Goal: Find specific page/section: Find specific page/section

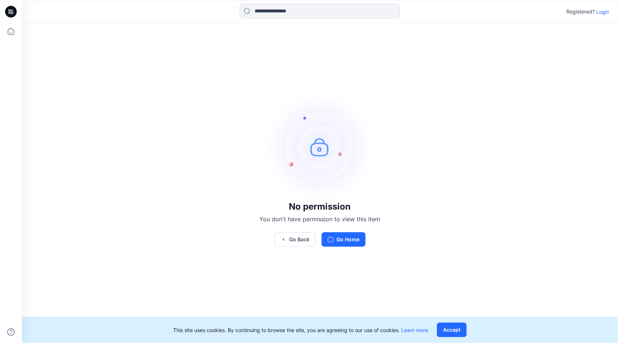
click at [607, 11] on p "Login" at bounding box center [603, 12] width 13 height 8
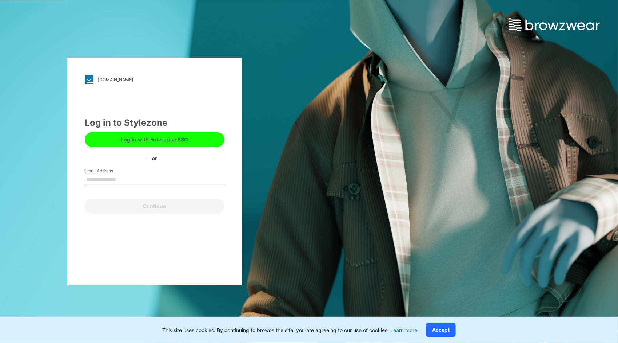
click at [201, 141] on button "Log in with Enterprise SSO" at bounding box center [155, 139] width 140 height 15
type input "**********"
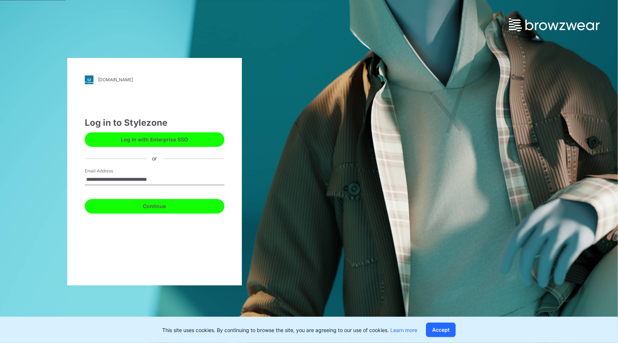
click at [148, 202] on button "Continue" at bounding box center [155, 206] width 140 height 15
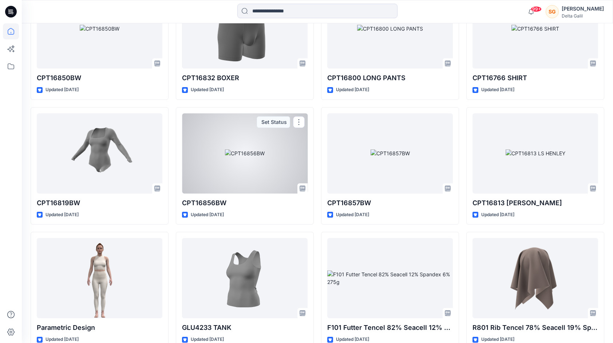
scroll to position [3659, 0]
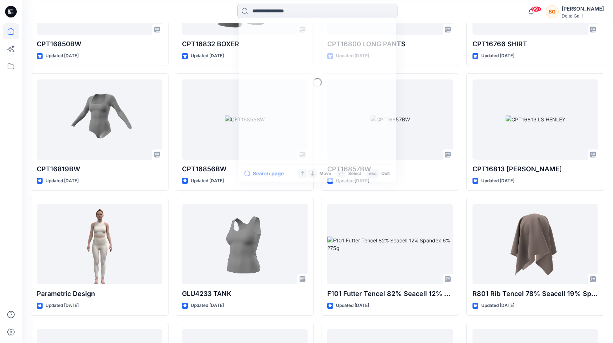
click at [283, 13] on input at bounding box center [317, 11] width 160 height 15
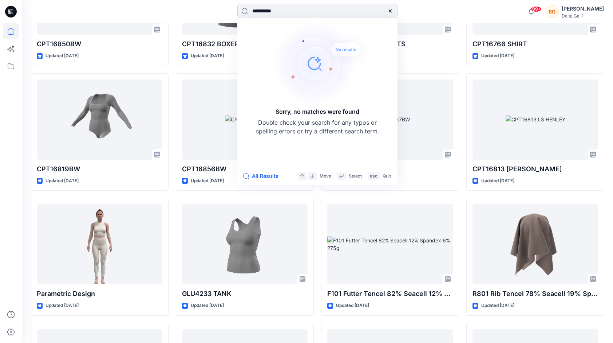
type input "**********"
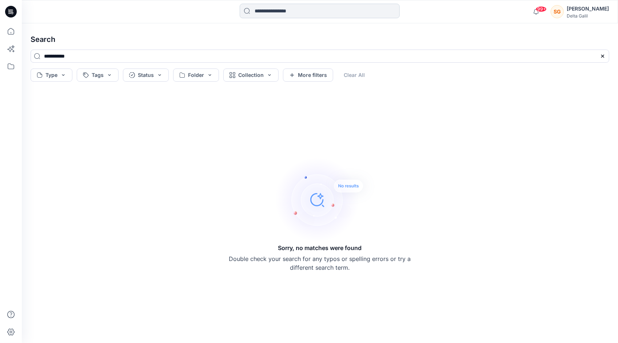
click at [311, 11] on input at bounding box center [320, 11] width 160 height 15
click at [100, 111] on div "Sorry, no matches were found Double check your search for any typos or spelling…" at bounding box center [320, 213] width 591 height 246
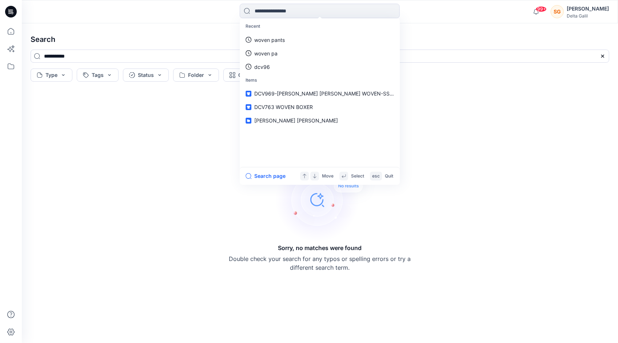
drag, startPoint x: 308, startPoint y: 12, endPoint x: 203, endPoint y: 18, distance: 105.7
click at [203, 18] on div "Recent woven pants woven pa dcv96 Items DCV969-KENNETH COLE WOVEN-SS25 DCV763 W…" at bounding box center [320, 12] width 298 height 16
type input "**********"
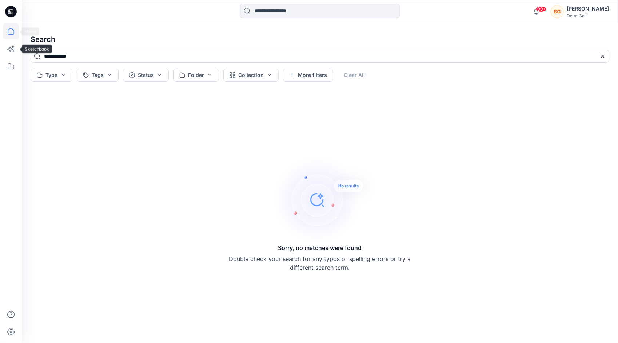
click at [11, 33] on icon at bounding box center [11, 31] width 16 height 16
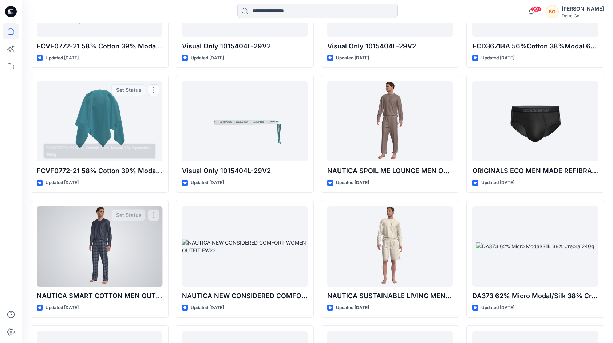
scroll to position [18429, 0]
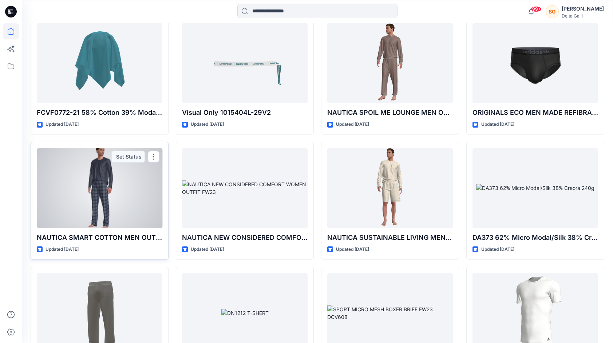
click at [121, 174] on div at bounding box center [100, 188] width 126 height 80
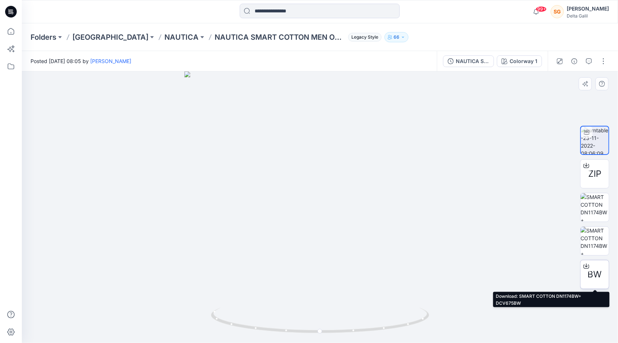
click at [598, 268] on span "BW" at bounding box center [595, 274] width 14 height 13
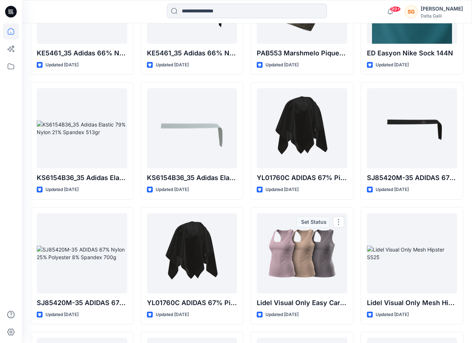
scroll to position [13460, 0]
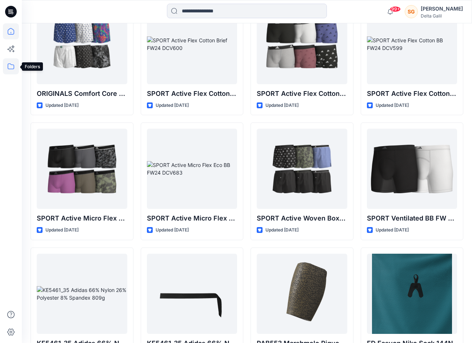
click at [9, 65] on icon at bounding box center [11, 66] width 16 height 16
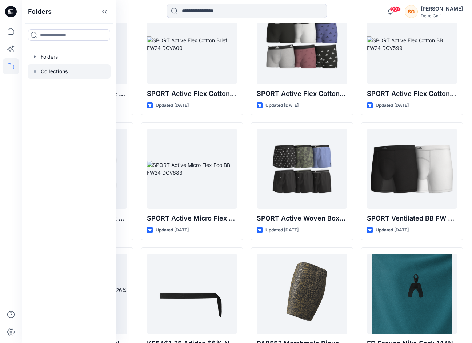
click at [41, 72] on p "Collections" at bounding box center [54, 71] width 27 height 9
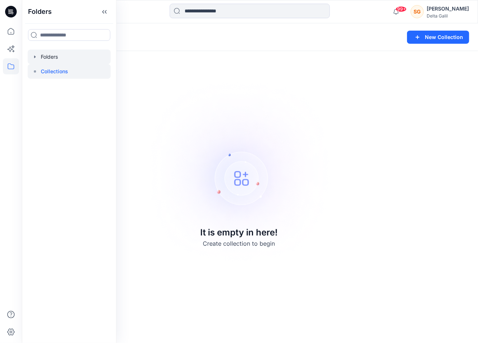
click at [39, 57] on div at bounding box center [69, 57] width 83 height 15
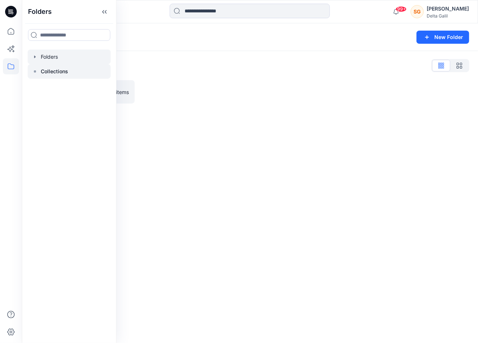
click at [54, 69] on p "Collections" at bounding box center [54, 71] width 27 height 9
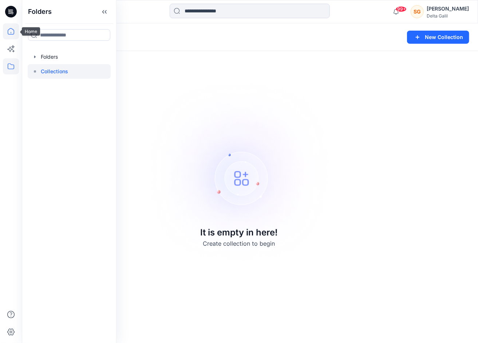
click at [6, 31] on icon at bounding box center [11, 31] width 16 height 16
click at [9, 52] on icon at bounding box center [11, 49] width 16 height 16
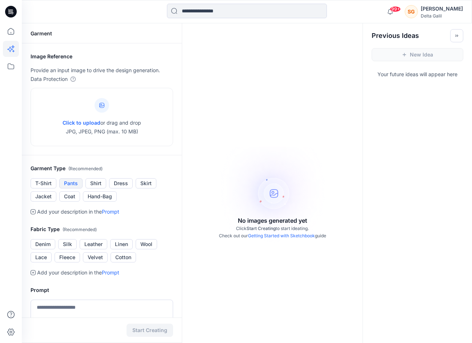
click at [66, 183] on button "Pants" at bounding box center [70, 183] width 23 height 10
click at [129, 256] on button "Cotton" at bounding box center [123, 257] width 25 height 10
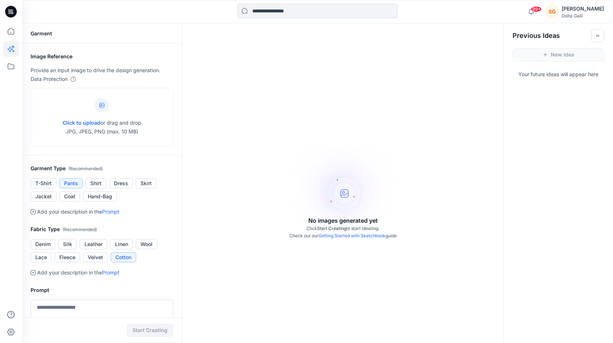
click at [8, 7] on icon at bounding box center [11, 12] width 12 height 12
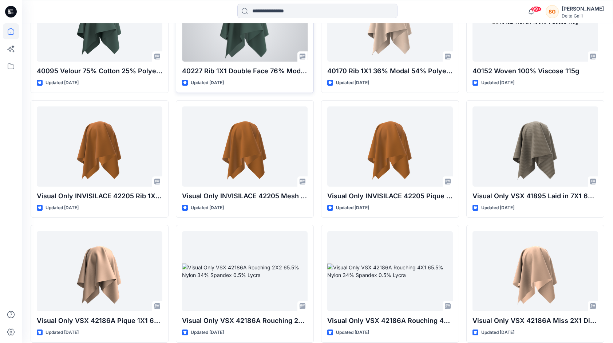
scroll to position [2913, 0]
